Goal: Task Accomplishment & Management: Manage account settings

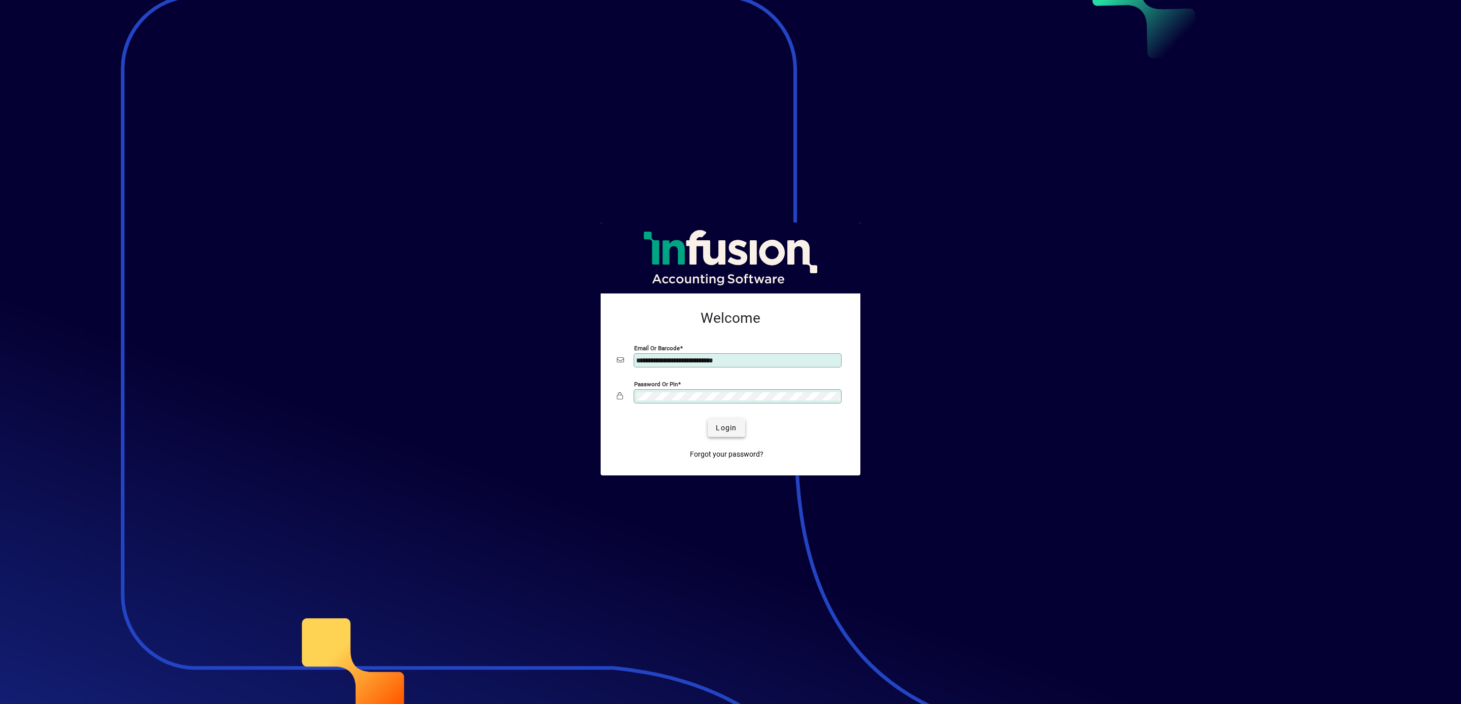
type input "**********"
drag, startPoint x: 730, startPoint y: 421, endPoint x: 734, endPoint y: 435, distance: 14.4
click at [731, 421] on span "submit" at bounding box center [725, 428] width 37 height 24
